Goal: Use online tool/utility: Utilize a website feature to perform a specific function

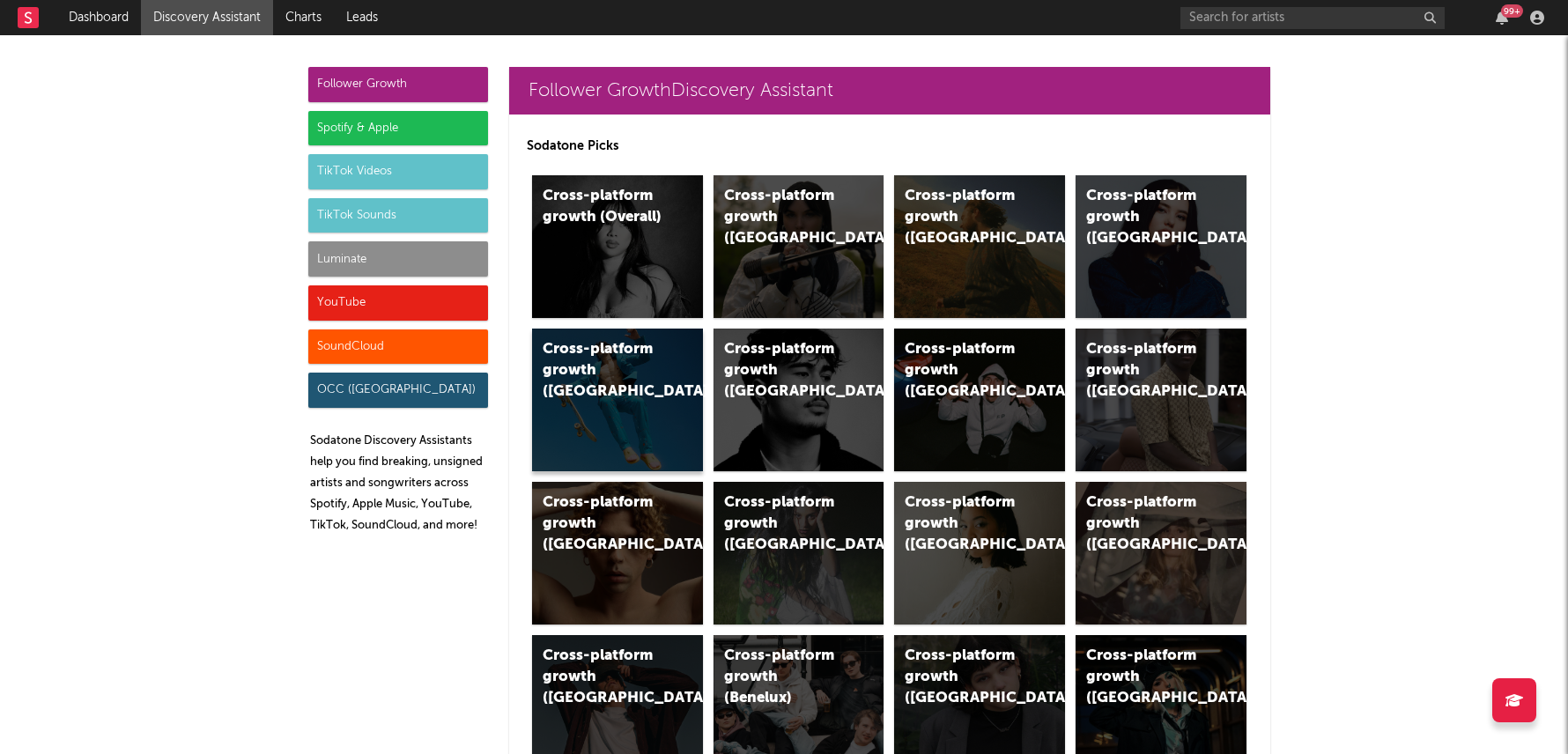
click at [616, 339] on div "Cross-platform growth (Australia)" at bounding box center [602, 371] width 120 height 63
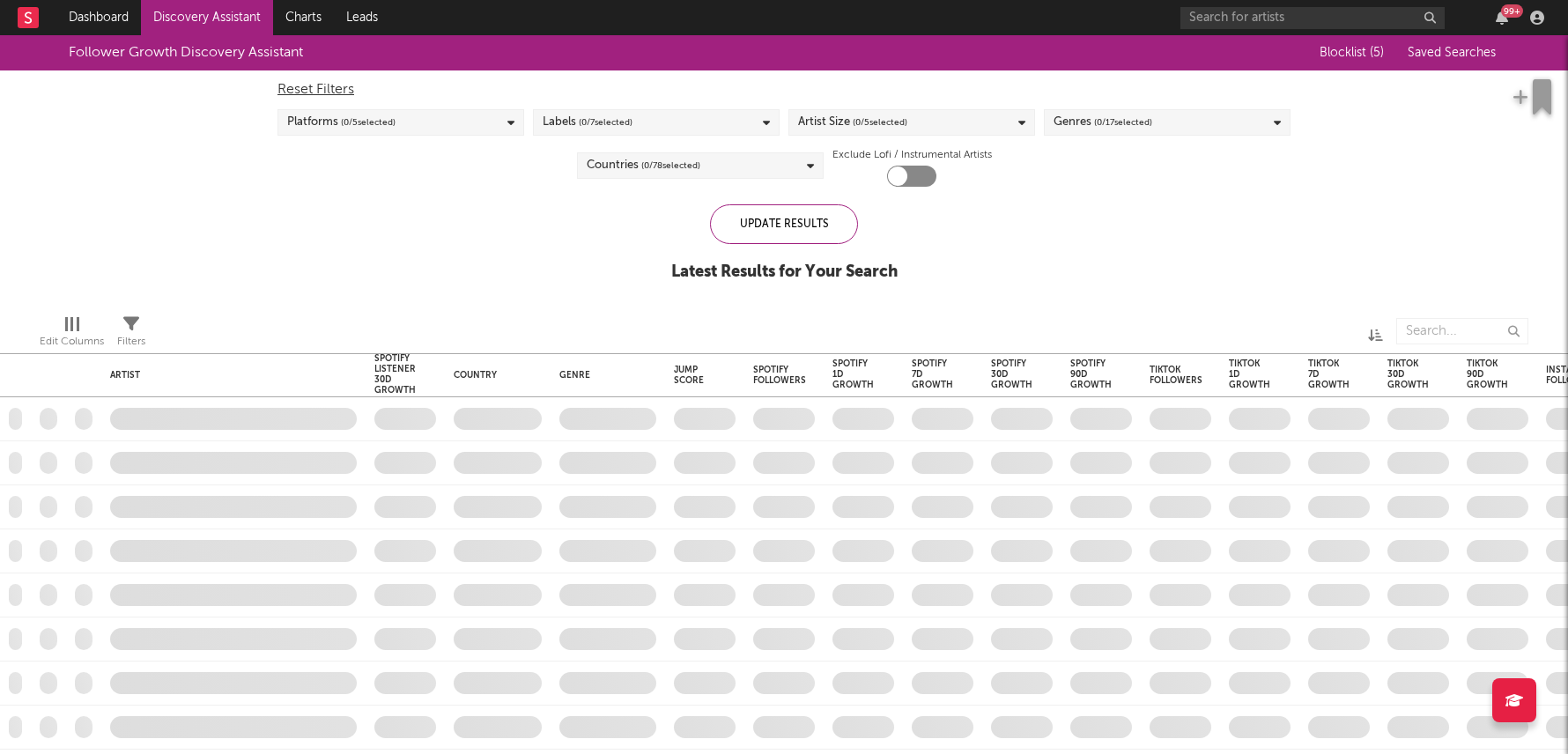
checkbox input "true"
